Goal: Task Accomplishment & Management: Use online tool/utility

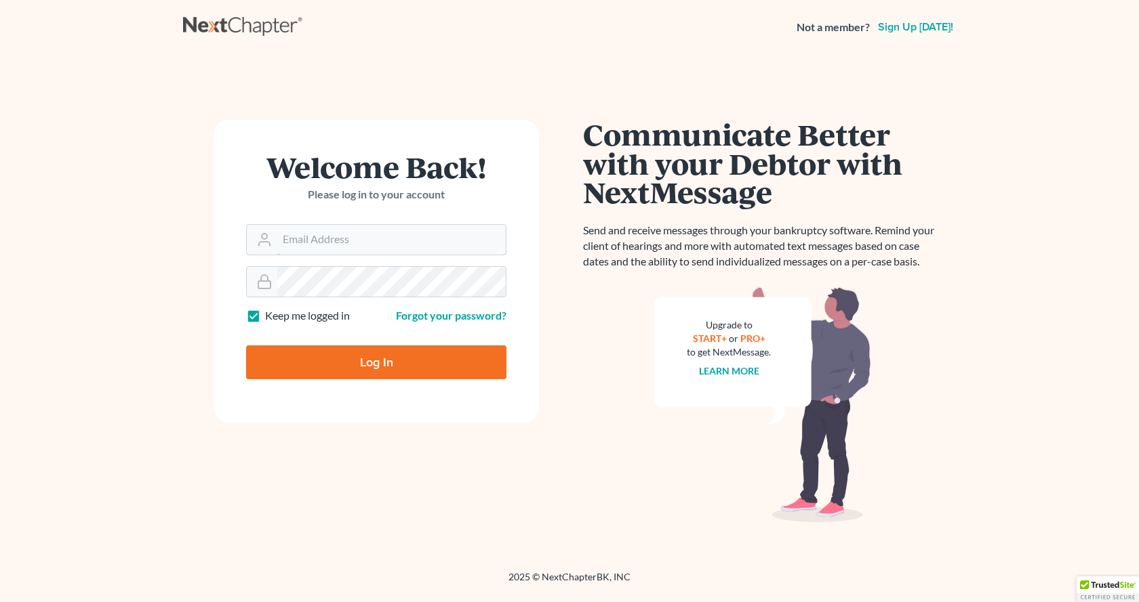
type input "[EMAIL_ADDRESS][DOMAIN_NAME]"
click at [381, 368] on input "Log In" at bounding box center [376, 363] width 260 height 34
type input "Thinking..."
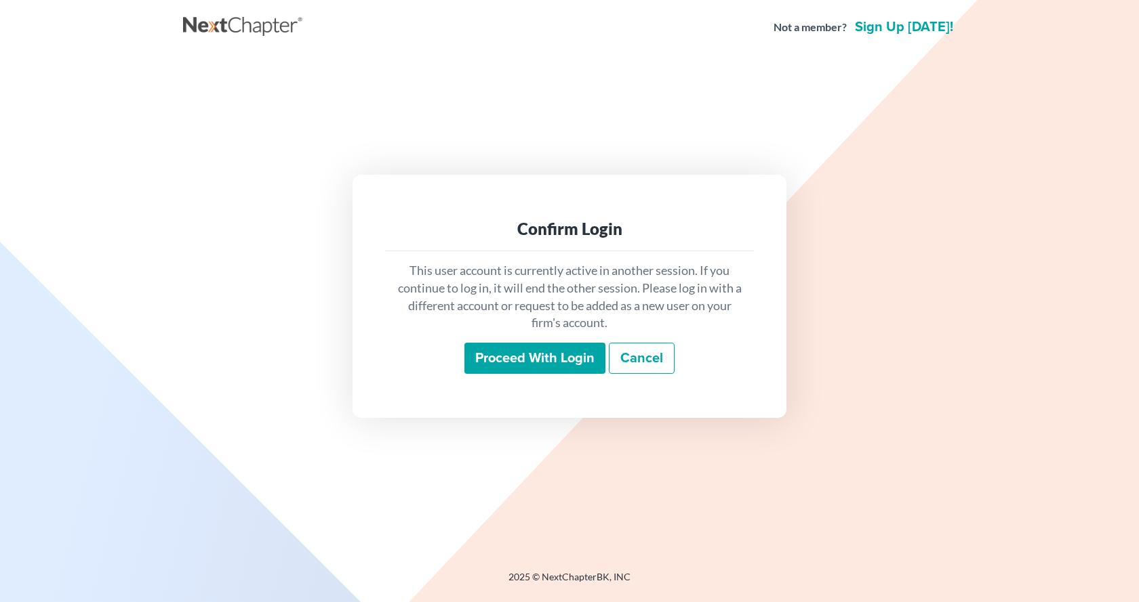
click at [575, 356] on input "Proceed with login" at bounding box center [534, 358] width 141 height 31
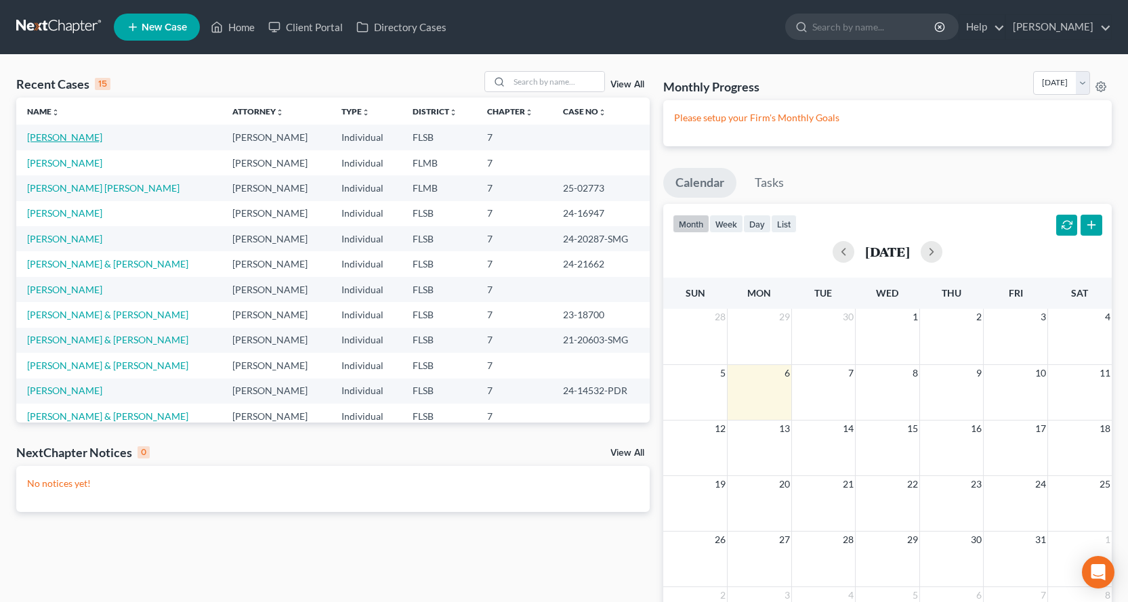
click at [65, 138] on link "Suquino, Walter" at bounding box center [64, 137] width 75 height 12
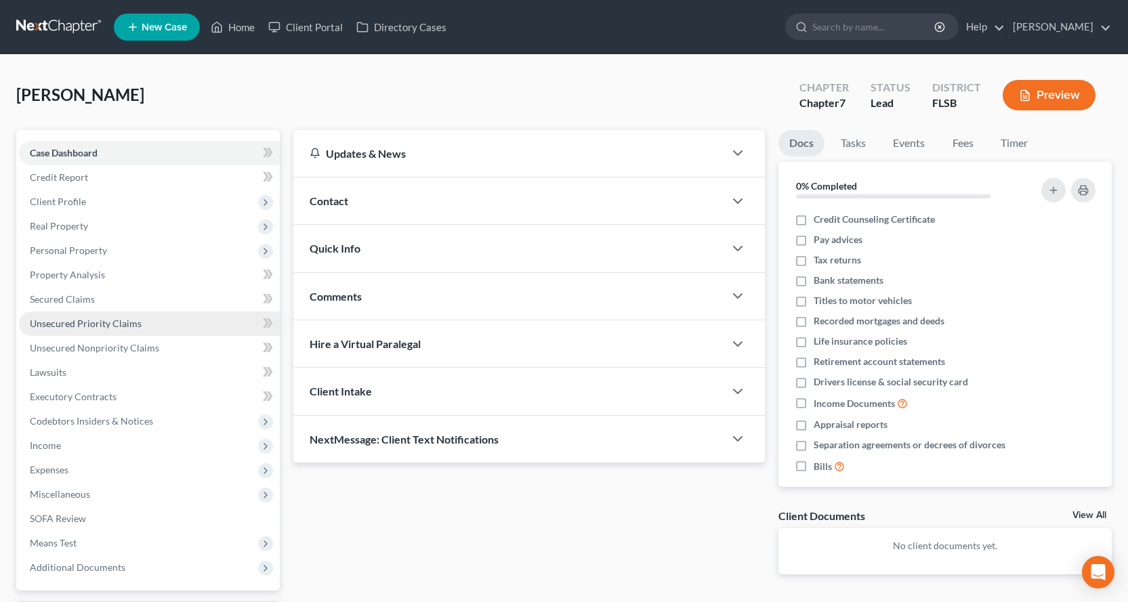
click at [106, 321] on span "Unsecured Priority Claims" at bounding box center [86, 324] width 112 height 12
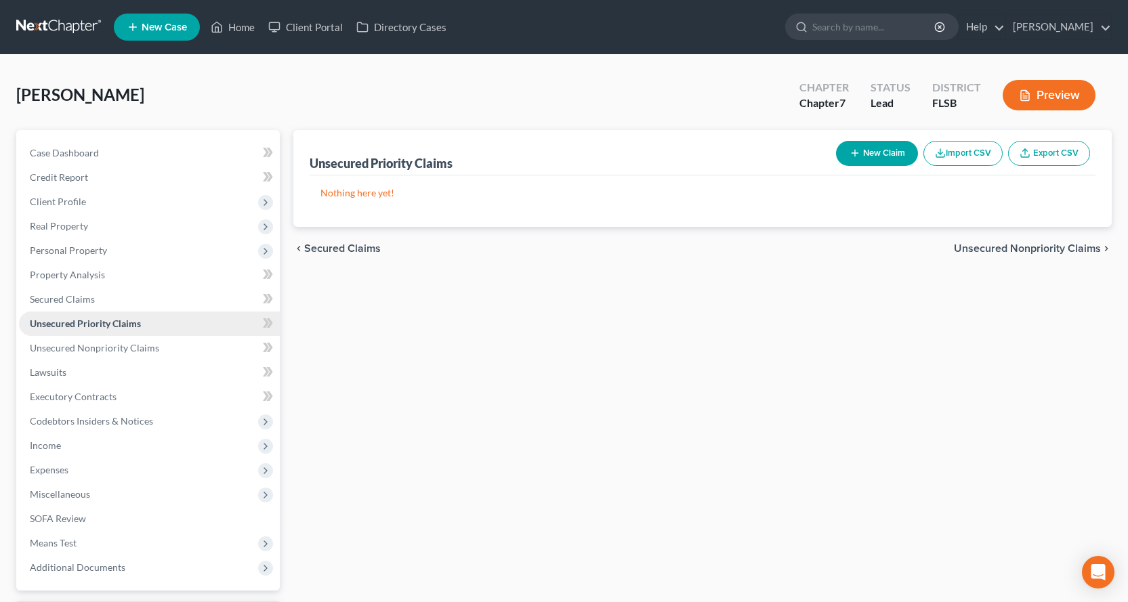
click at [106, 323] on span "Unsecured Priority Claims" at bounding box center [85, 324] width 111 height 12
click at [164, 349] on link "Unsecured Nonpriority Claims" at bounding box center [149, 348] width 261 height 24
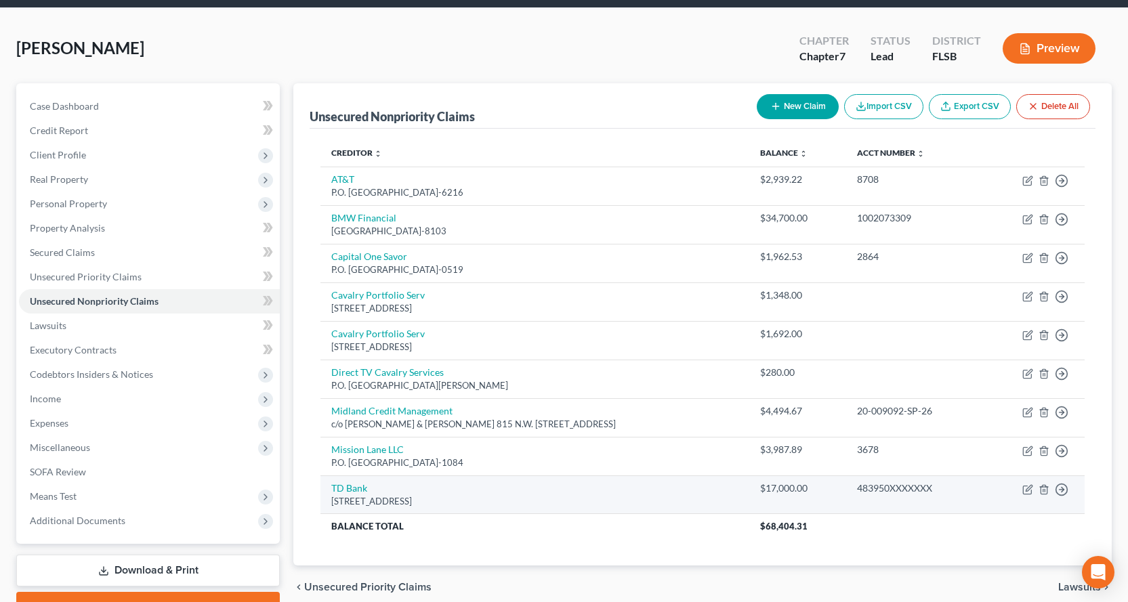
scroll to position [68, 0]
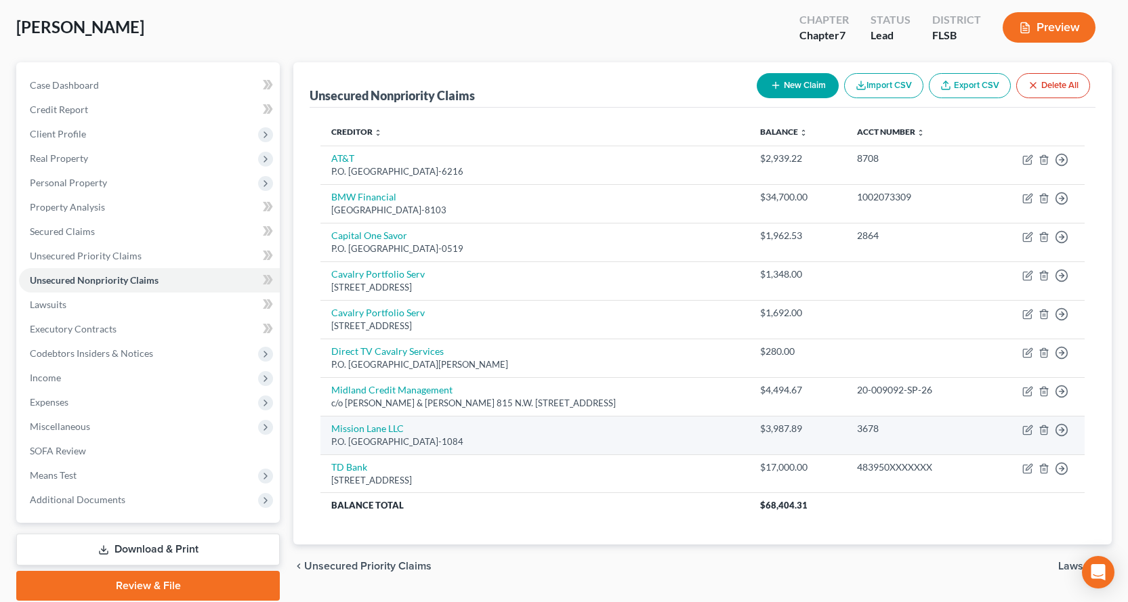
click at [391, 437] on div "P.O. Box 71084, Charlotte, NC 28272-1084" at bounding box center [534, 442] width 407 height 13
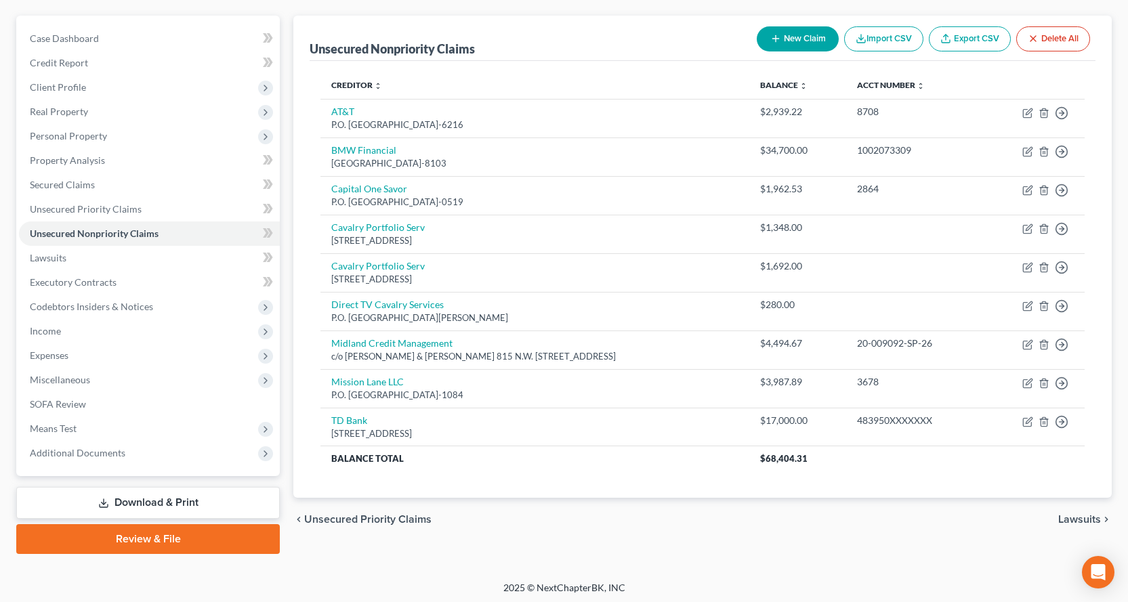
scroll to position [118, 0]
